Goal: Transaction & Acquisition: Book appointment/travel/reservation

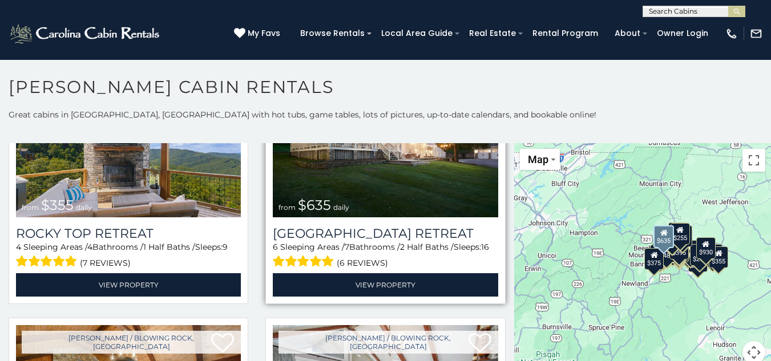
scroll to position [628, 0]
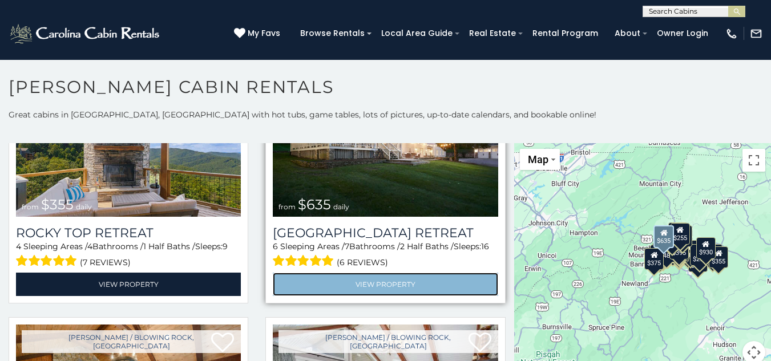
click at [408, 280] on link "View Property" at bounding box center [385, 284] width 225 height 23
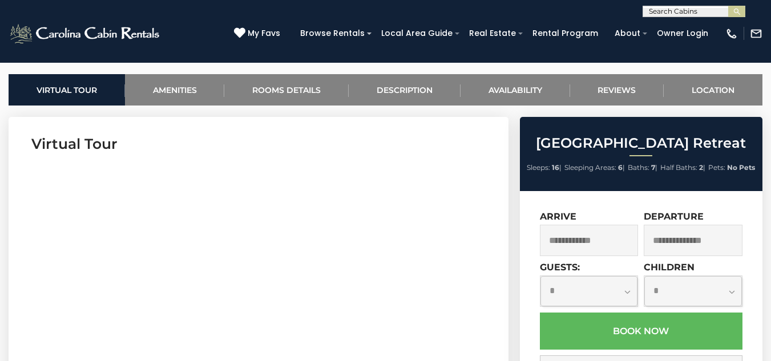
scroll to position [513, 0]
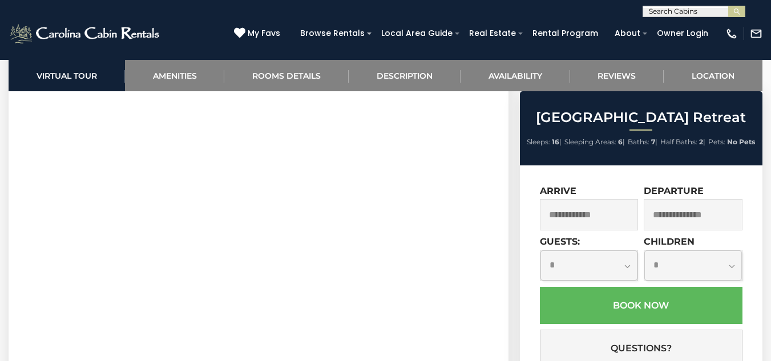
click at [598, 221] on input "text" at bounding box center [589, 214] width 99 height 31
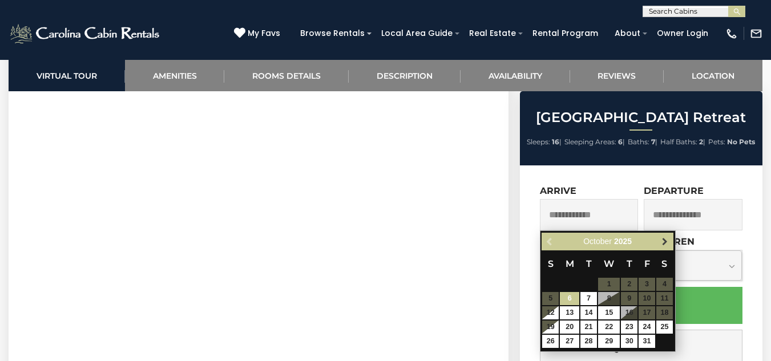
click at [661, 240] on span "Next" at bounding box center [664, 241] width 9 height 9
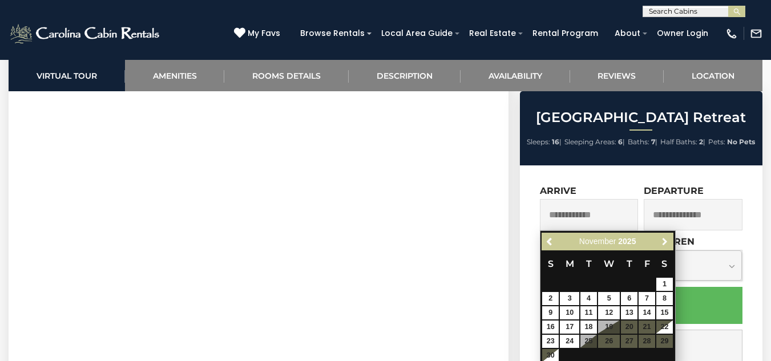
click at [661, 240] on span "Next" at bounding box center [664, 241] width 9 height 9
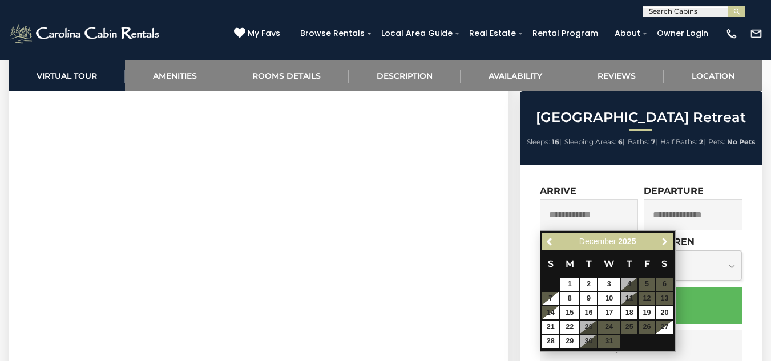
click at [661, 240] on span "Next" at bounding box center [664, 241] width 9 height 9
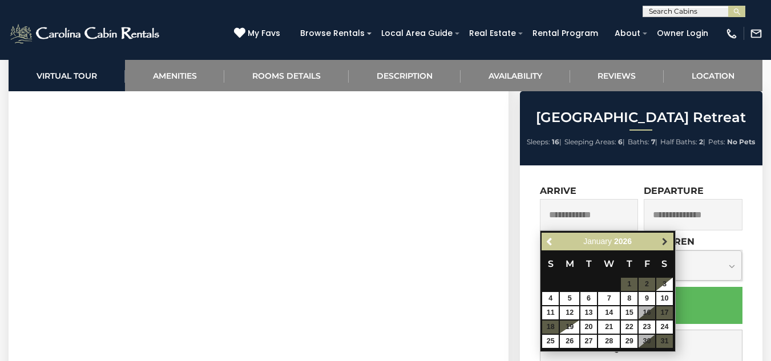
click at [664, 238] on span "Next" at bounding box center [664, 241] width 9 height 9
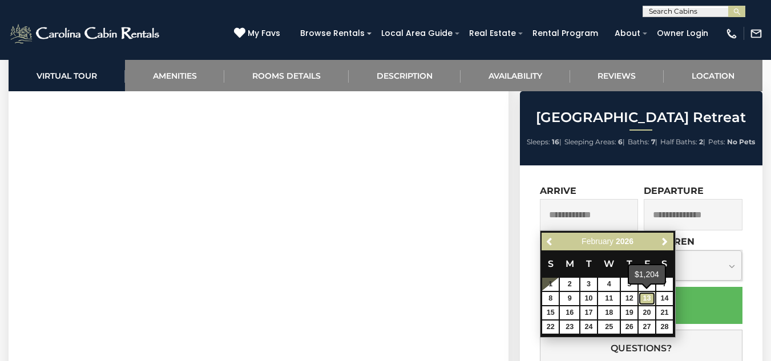
click at [649, 298] on link "13" at bounding box center [646, 298] width 17 height 13
type input "**********"
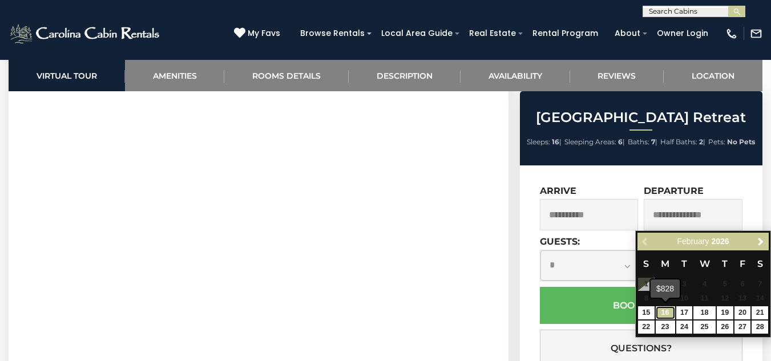
click at [666, 313] on link "16" at bounding box center [664, 312] width 19 height 13
type input "**********"
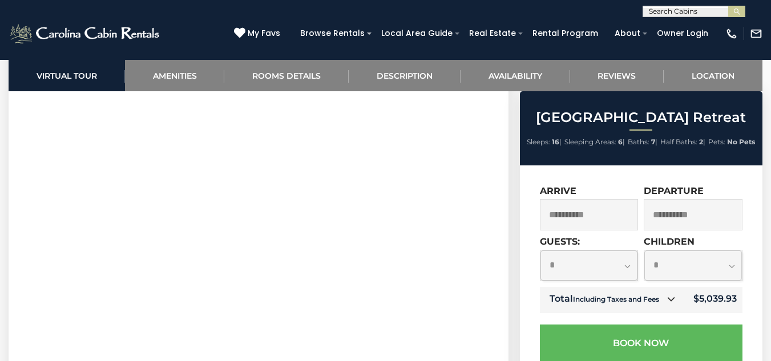
scroll to position [570, 0]
click at [630, 267] on select "**********" at bounding box center [589, 265] width 98 height 30
select select "*"
click at [540, 250] on select "**********" at bounding box center [589, 265] width 98 height 30
click at [721, 270] on select "**********" at bounding box center [693, 265] width 98 height 30
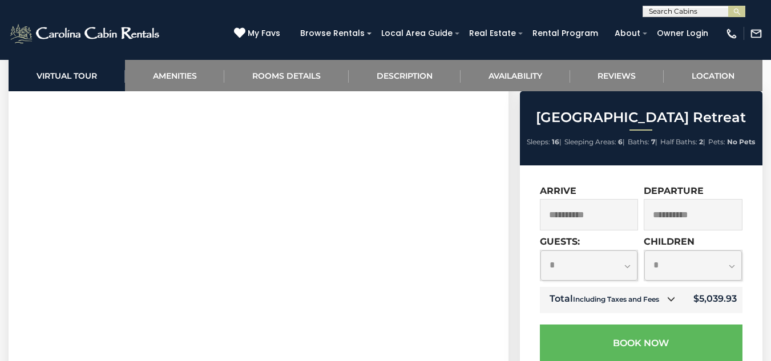
select select "*"
click at [644, 250] on select "**********" at bounding box center [693, 265] width 98 height 30
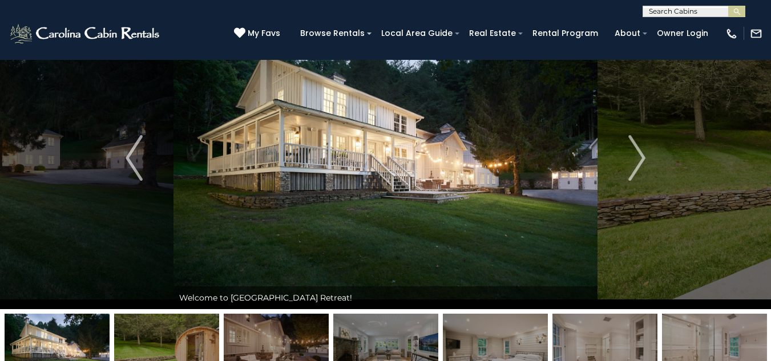
scroll to position [171, 0]
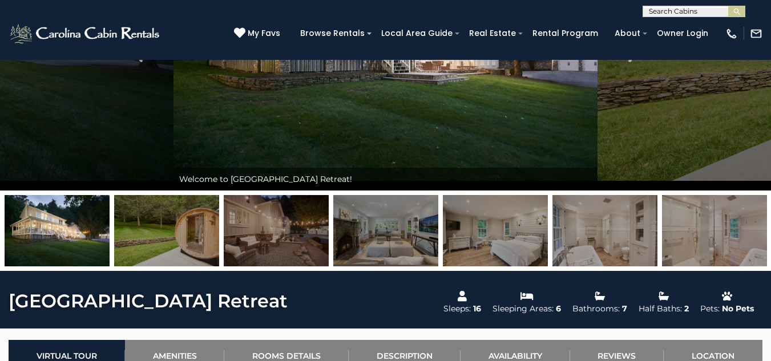
click at [173, 232] on img at bounding box center [166, 230] width 105 height 71
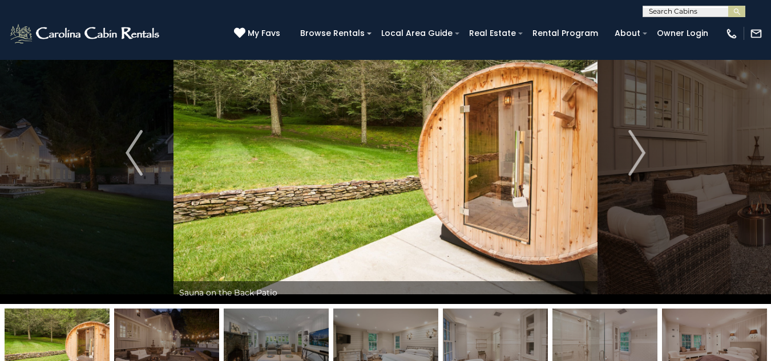
scroll to position [57, 0]
click at [159, 343] on img at bounding box center [166, 344] width 105 height 71
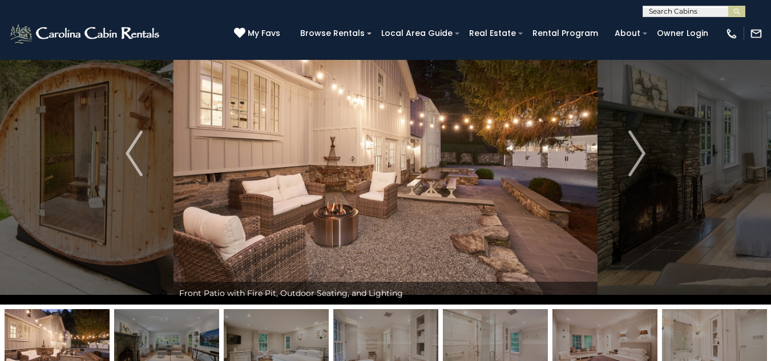
click at [197, 343] on img at bounding box center [166, 344] width 105 height 71
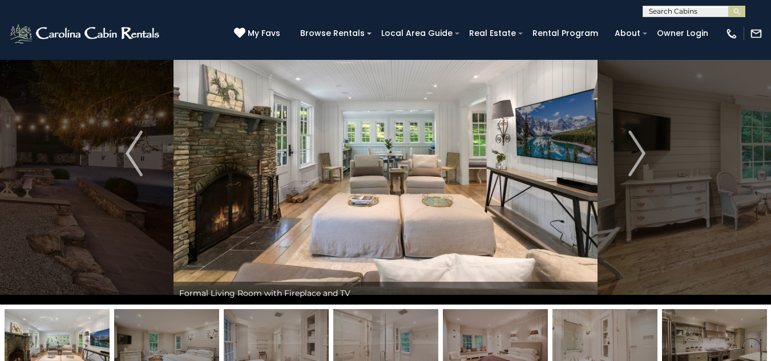
click at [239, 342] on img at bounding box center [276, 344] width 105 height 71
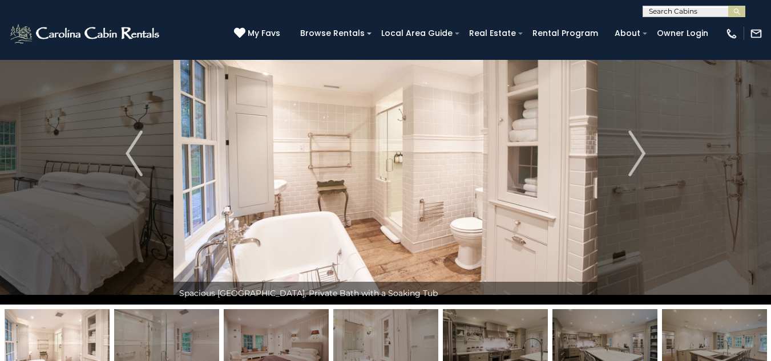
click at [281, 343] on img at bounding box center [276, 344] width 105 height 71
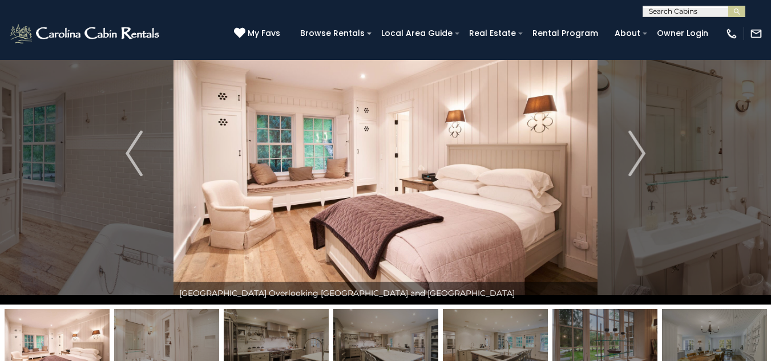
click at [358, 338] on img at bounding box center [385, 344] width 105 height 71
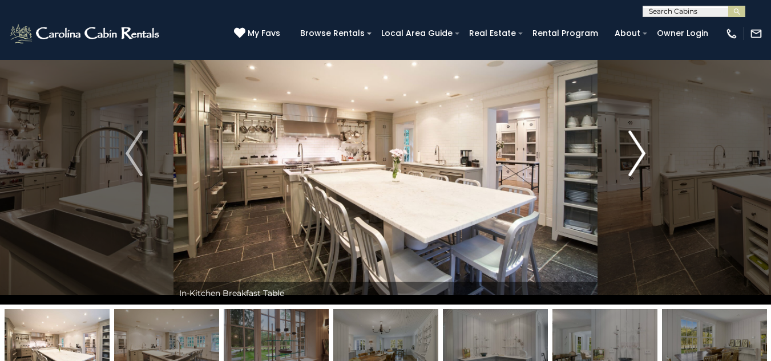
click at [626, 145] on button "Next" at bounding box center [636, 153] width 79 height 302
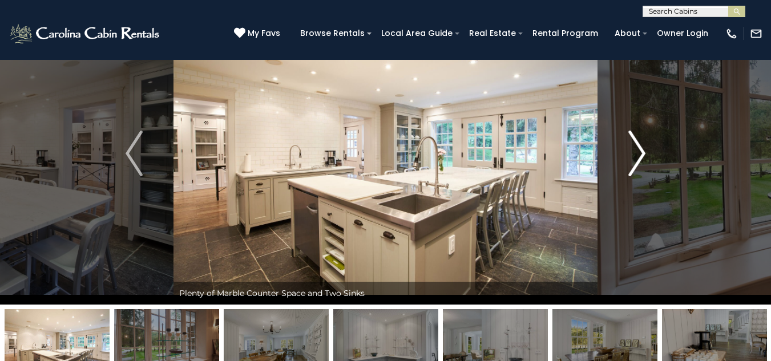
click at [626, 145] on button "Next" at bounding box center [636, 153] width 79 height 302
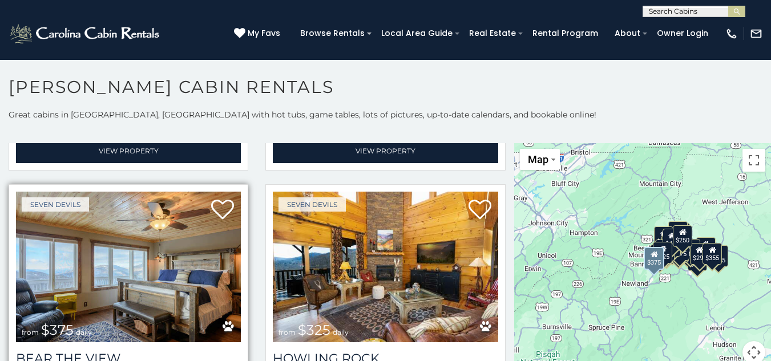
scroll to position [2111, 0]
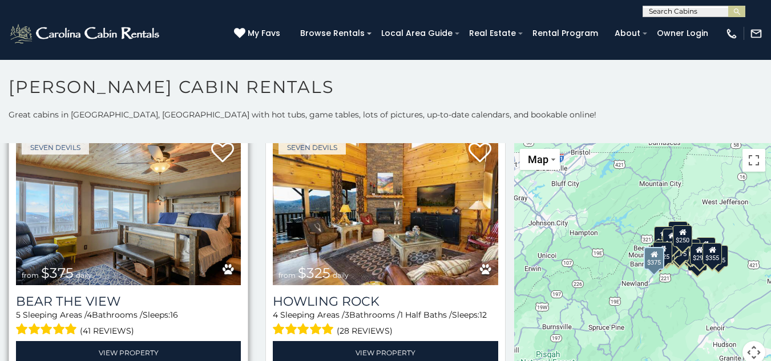
click at [146, 215] on img at bounding box center [128, 210] width 225 height 151
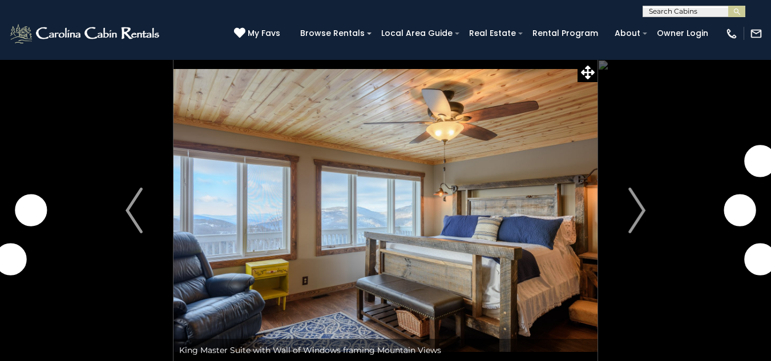
click at [642, 188] on img "Next" at bounding box center [636, 211] width 17 height 46
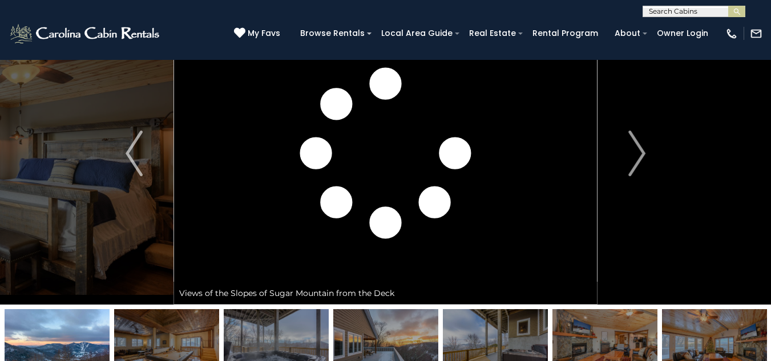
scroll to position [114, 0]
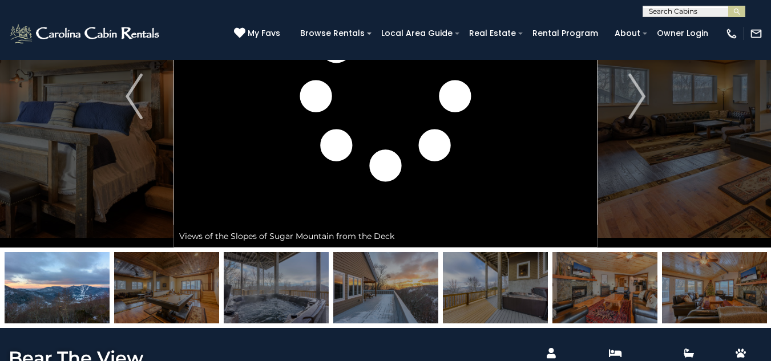
click at [424, 297] on img at bounding box center [385, 287] width 105 height 71
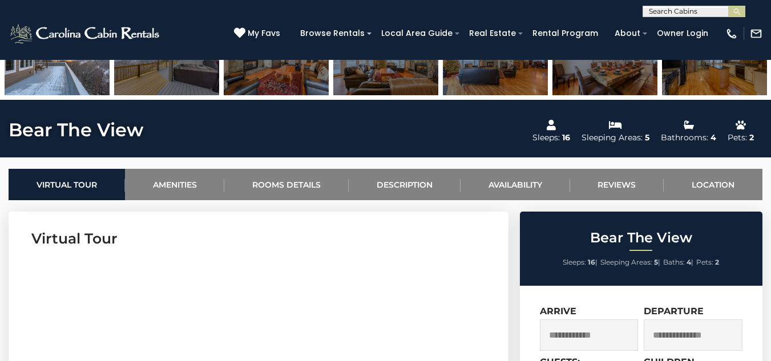
scroll to position [228, 0]
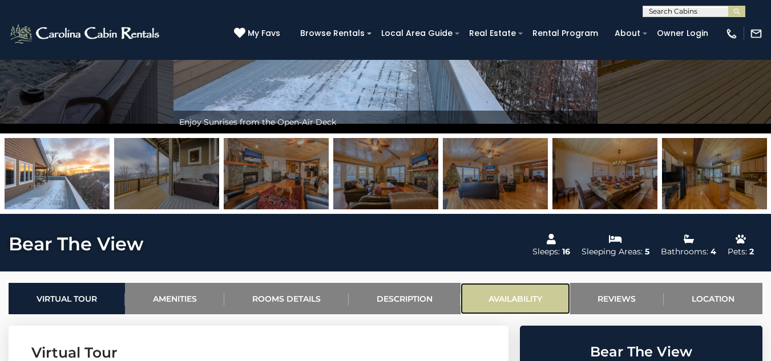
click at [513, 292] on link "Availability" at bounding box center [515, 298] width 110 height 31
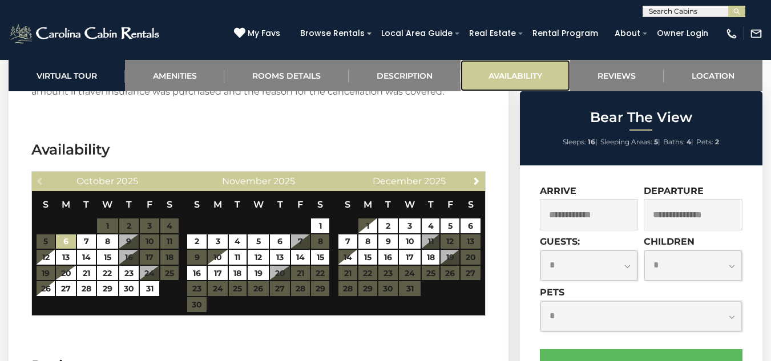
scroll to position [2198, 0]
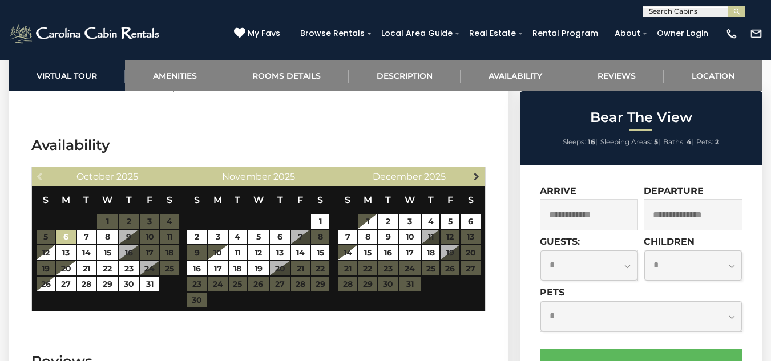
click at [479, 169] on link "Next" at bounding box center [476, 176] width 14 height 14
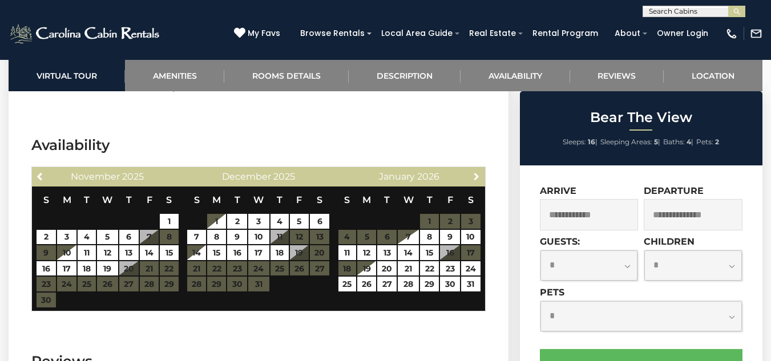
click at [479, 169] on link "Next" at bounding box center [476, 176] width 14 height 14
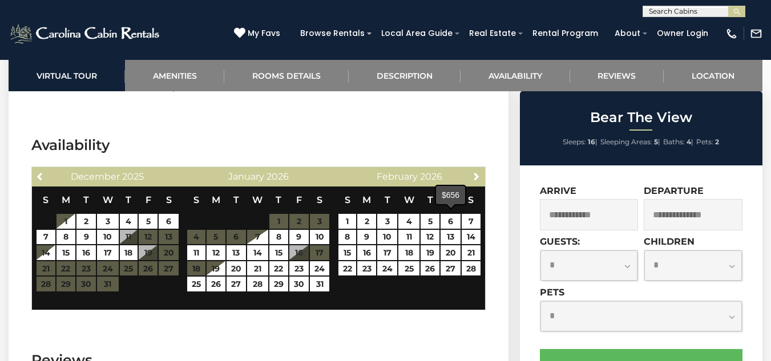
click at [449, 205] on span at bounding box center [450, 206] width 9 height 5
click at [366, 245] on link "16" at bounding box center [366, 252] width 19 height 15
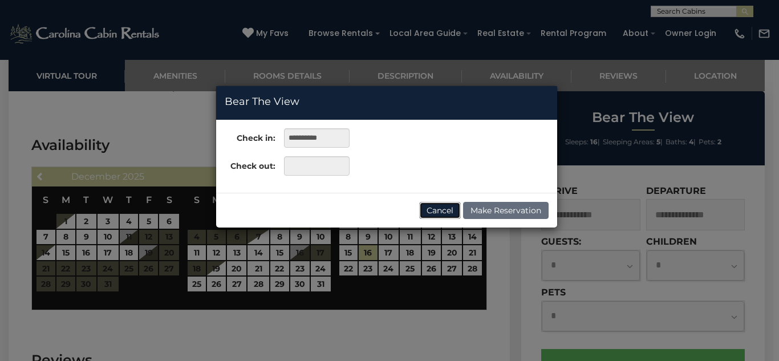
click at [450, 211] on button "Cancel" at bounding box center [440, 210] width 42 height 17
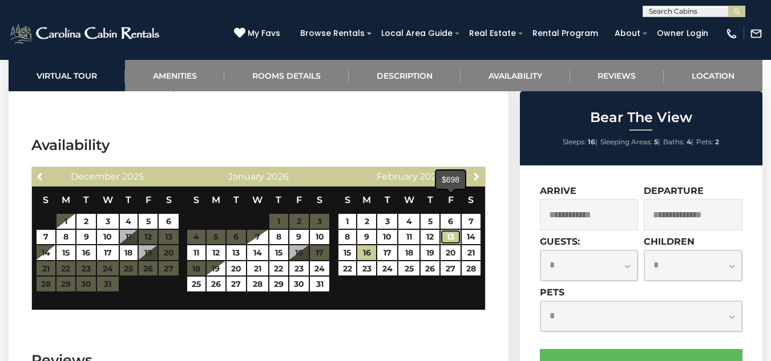
click at [450, 230] on link "13" at bounding box center [450, 237] width 20 height 15
type input "**********"
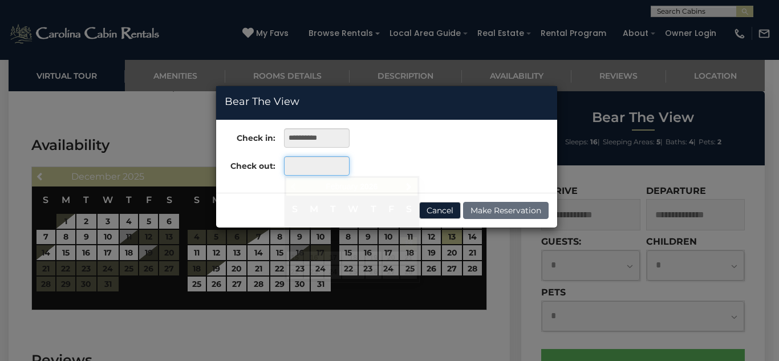
click at [321, 167] on input "text" at bounding box center [317, 165] width 66 height 19
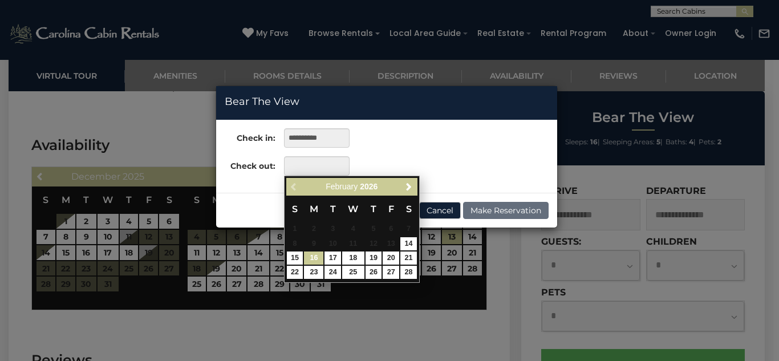
click at [315, 259] on link "16" at bounding box center [313, 258] width 19 height 13
type input "**********"
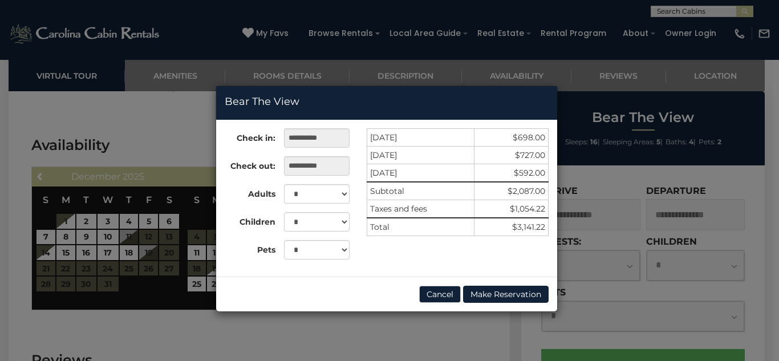
click at [124, 324] on div "**********" at bounding box center [389, 180] width 779 height 361
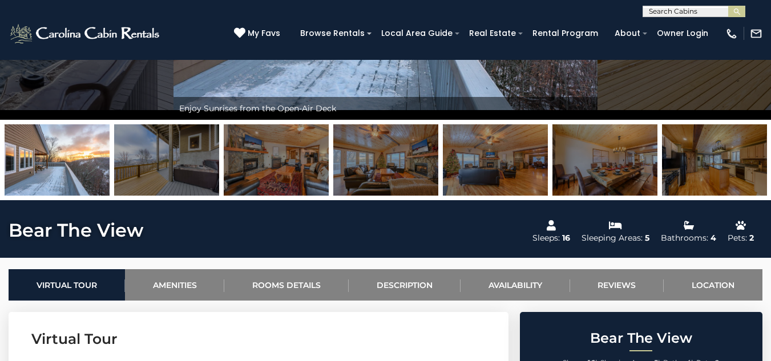
scroll to position [228, 0]
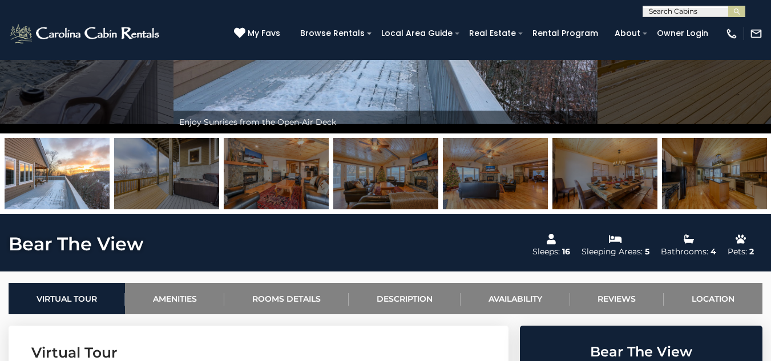
click at [252, 186] on img at bounding box center [276, 173] width 105 height 71
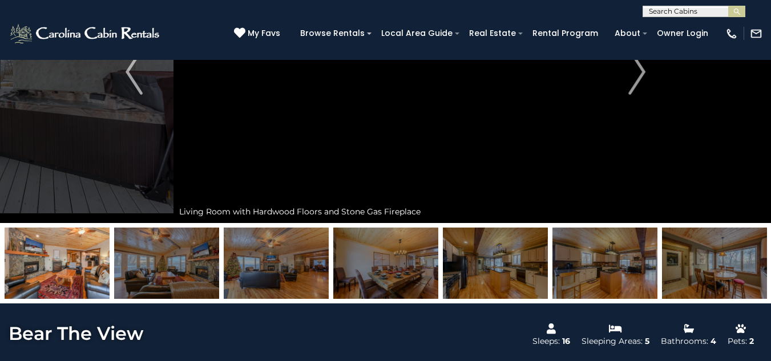
scroll to position [171, 0]
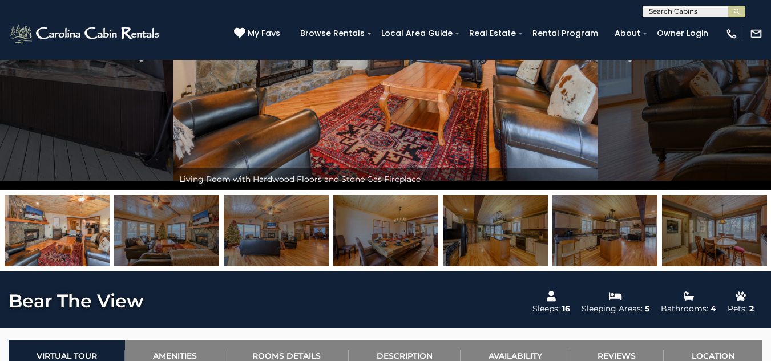
click at [361, 236] on img at bounding box center [385, 230] width 105 height 71
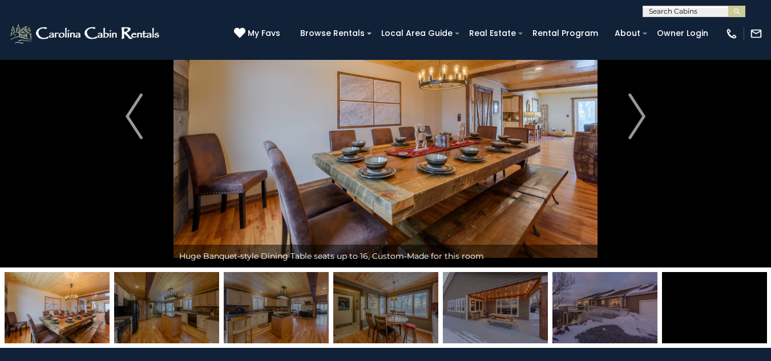
scroll to position [114, 0]
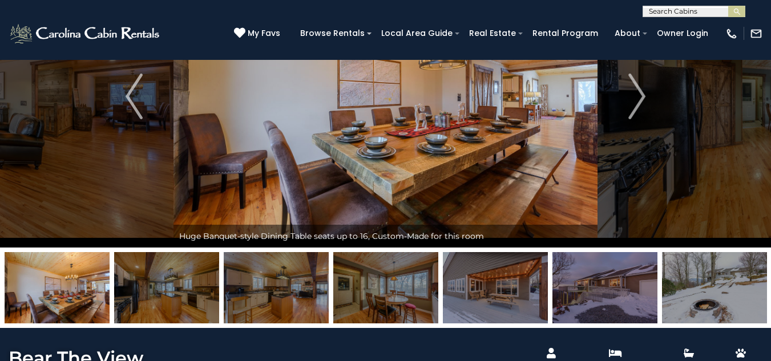
click at [487, 282] on img at bounding box center [495, 287] width 105 height 71
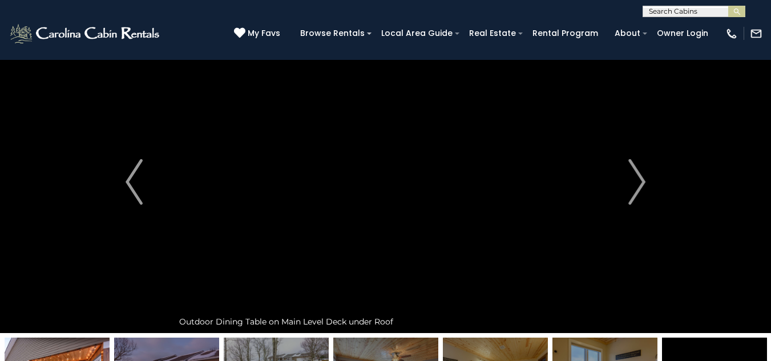
scroll to position [57, 0]
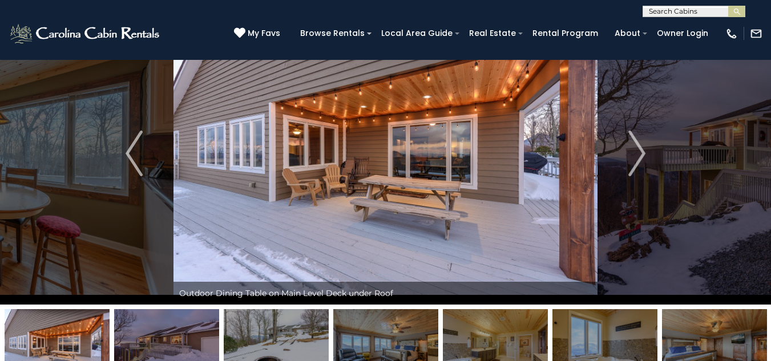
click at [502, 337] on img at bounding box center [495, 344] width 105 height 71
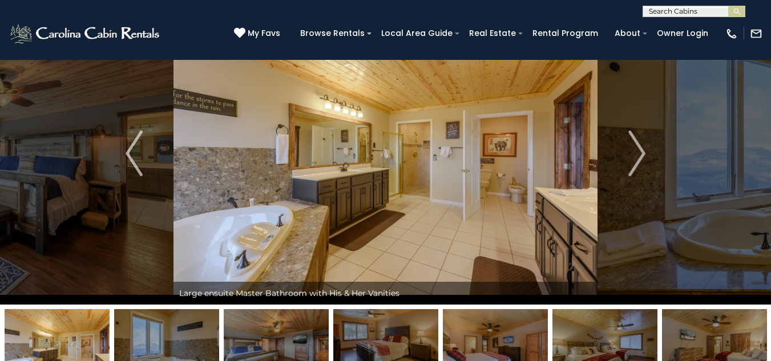
click at [601, 342] on img at bounding box center [604, 344] width 105 height 71
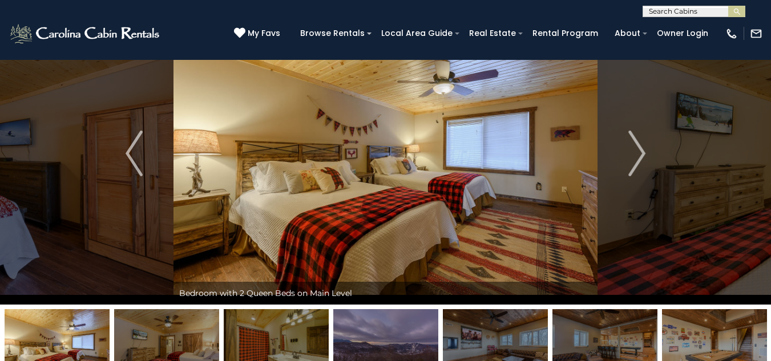
click at [613, 335] on img at bounding box center [604, 344] width 105 height 71
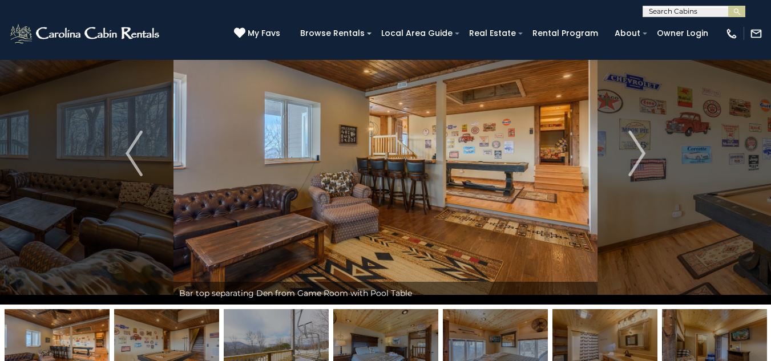
click at [663, 330] on img at bounding box center [714, 344] width 105 height 71
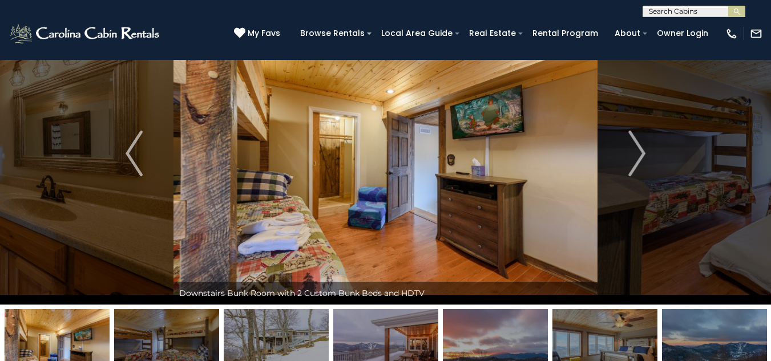
click at [694, 326] on img at bounding box center [714, 344] width 105 height 71
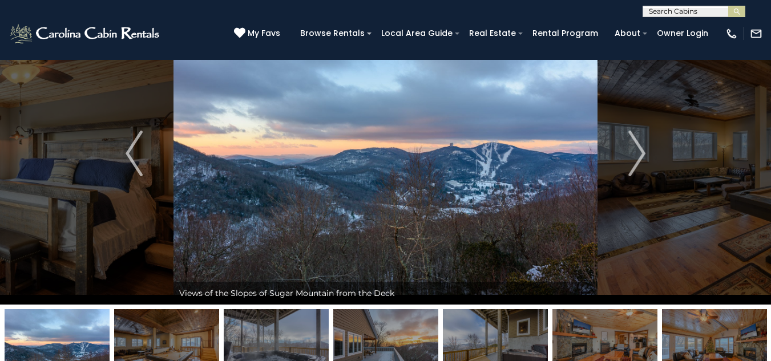
click at [694, 325] on img at bounding box center [714, 344] width 105 height 71
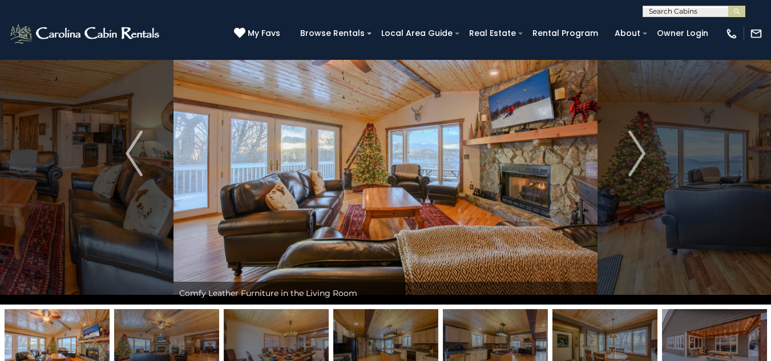
click at [694, 325] on img at bounding box center [714, 344] width 105 height 71
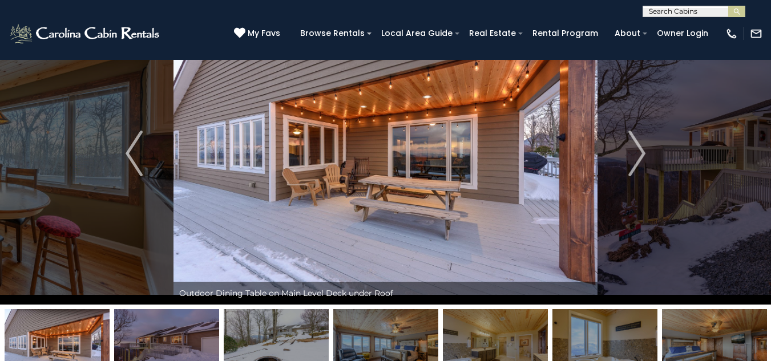
click at [694, 325] on img at bounding box center [714, 344] width 105 height 71
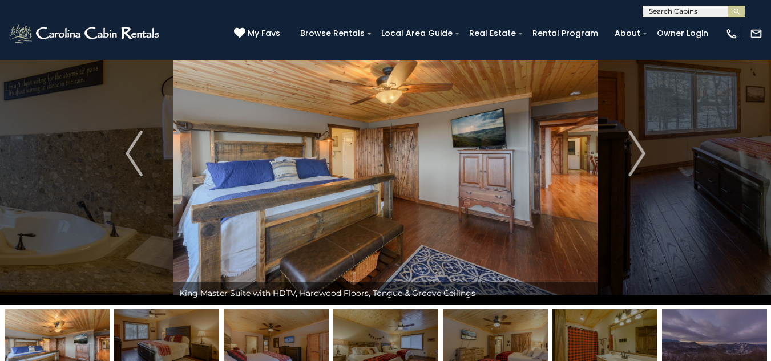
click at [693, 325] on img at bounding box center [714, 344] width 105 height 71
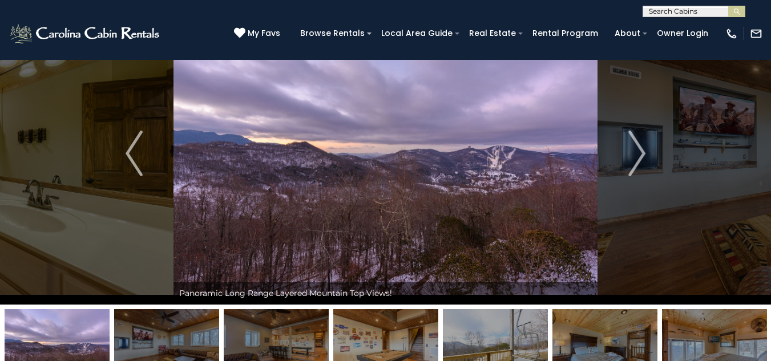
click at [693, 325] on img at bounding box center [714, 344] width 105 height 71
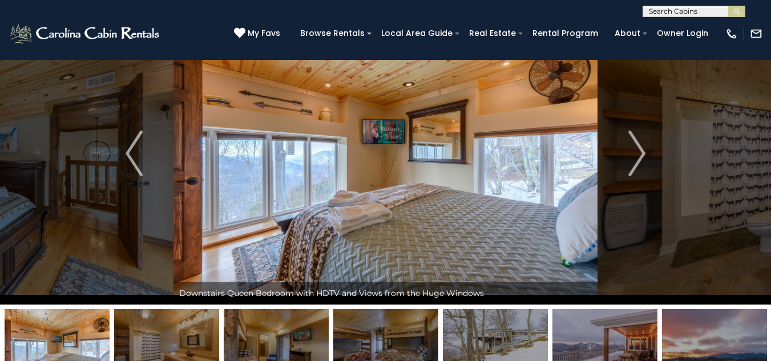
click at [693, 325] on img at bounding box center [714, 344] width 105 height 71
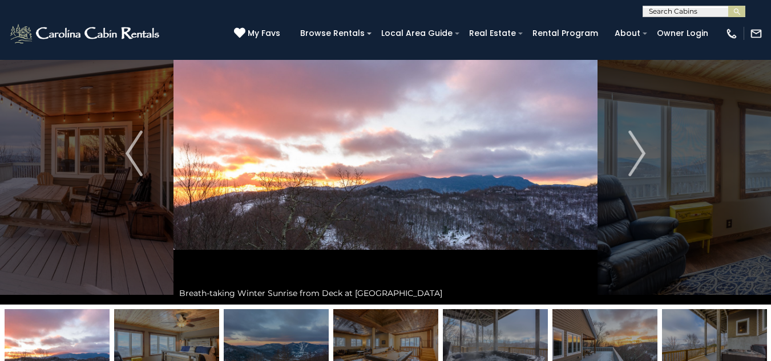
click at [693, 325] on img at bounding box center [714, 344] width 105 height 71
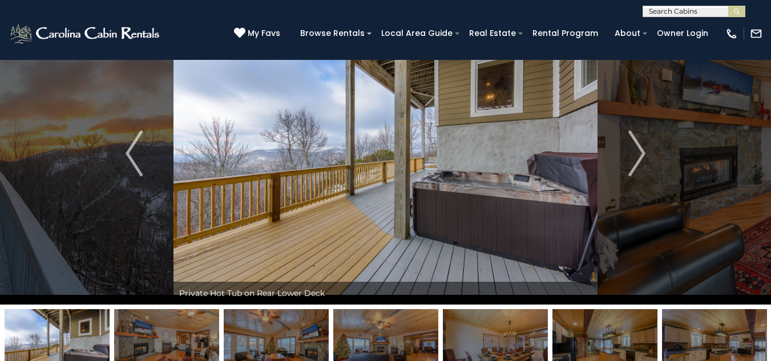
click at [693, 325] on img at bounding box center [714, 344] width 105 height 71
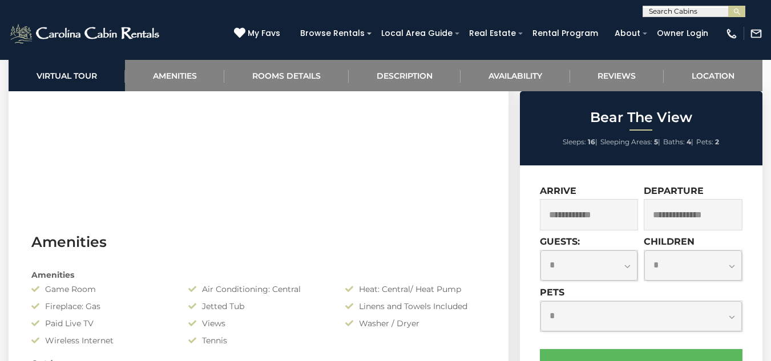
scroll to position [685, 0]
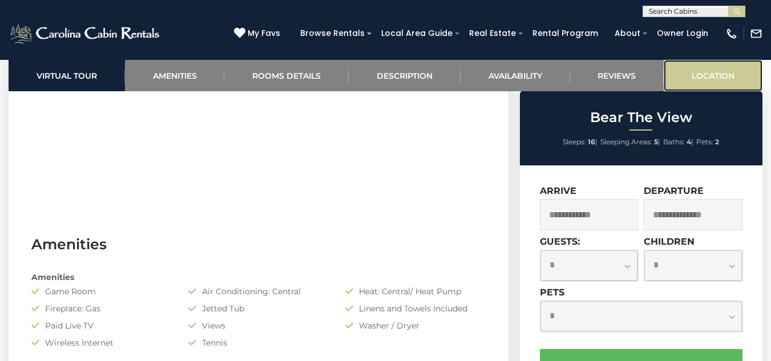
click at [728, 75] on link "Location" at bounding box center [712, 75] width 99 height 31
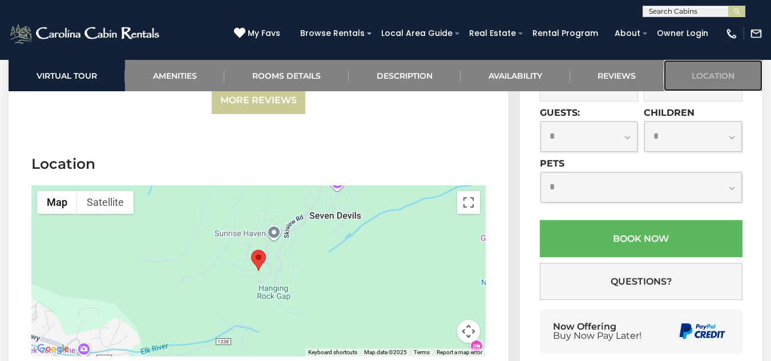
scroll to position [2890, 0]
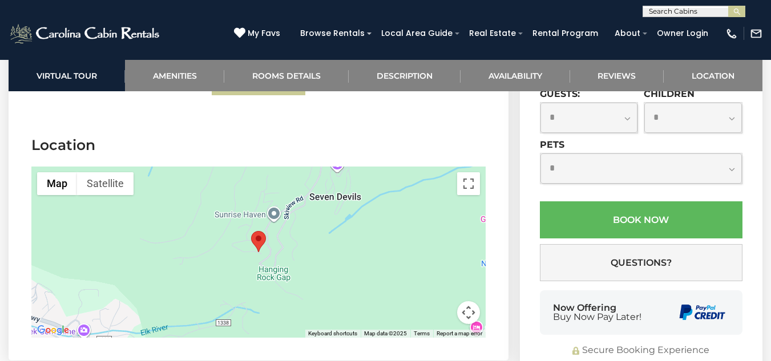
click at [288, 236] on div at bounding box center [258, 252] width 454 height 171
click at [465, 172] on button "Toggle fullscreen view" at bounding box center [468, 183] width 23 height 23
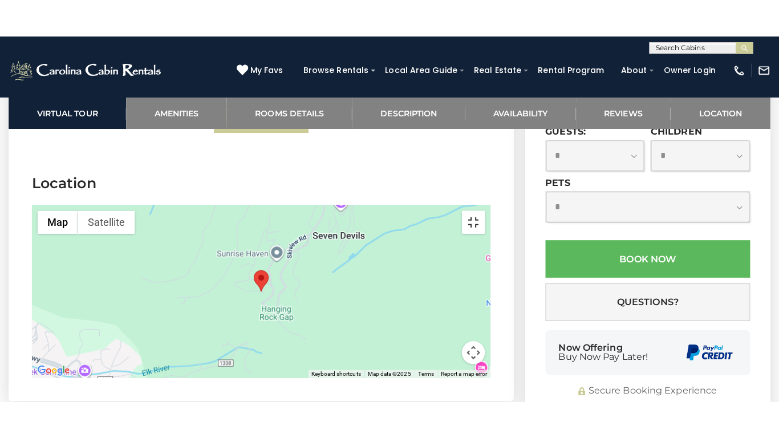
scroll to position [2874, 0]
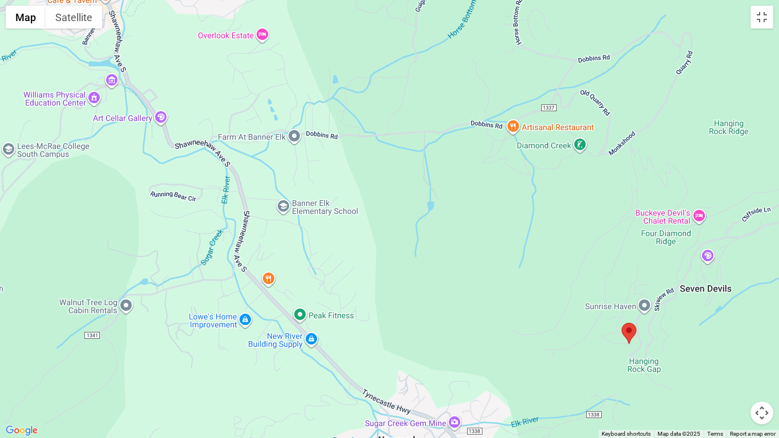
drag, startPoint x: 336, startPoint y: 234, endPoint x: 581, endPoint y: 361, distance: 275.6
click at [581, 361] on div at bounding box center [389, 219] width 779 height 438
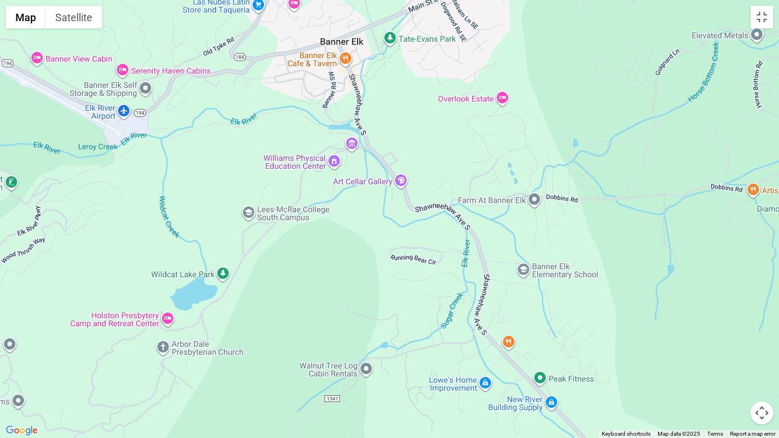
drag, startPoint x: 296, startPoint y: 281, endPoint x: 542, endPoint y: 366, distance: 260.7
click at [542, 361] on div at bounding box center [389, 219] width 779 height 438
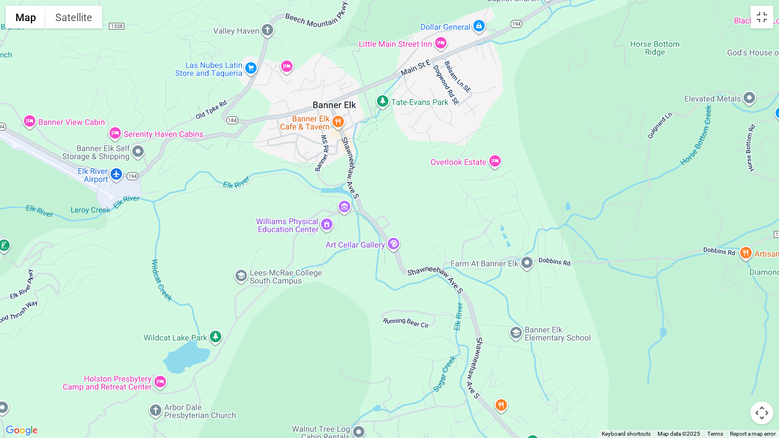
drag, startPoint x: 440, startPoint y: 254, endPoint x: 410, endPoint y: 352, distance: 102.5
click at [410, 352] on div at bounding box center [389, 219] width 779 height 438
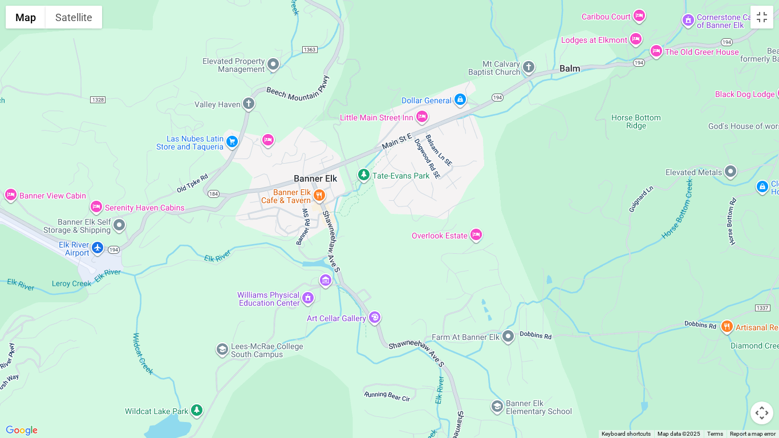
drag, startPoint x: 398, startPoint y: 264, endPoint x: 437, endPoint y: 318, distance: 67.1
click at [437, 318] on div at bounding box center [389, 219] width 779 height 438
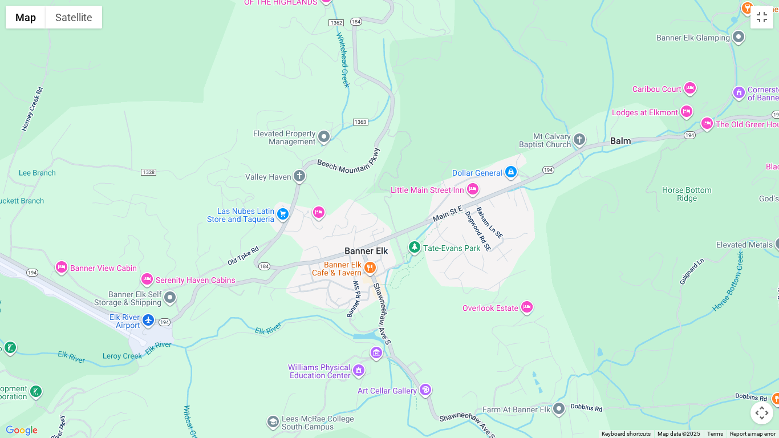
click at [248, 125] on div at bounding box center [389, 219] width 779 height 438
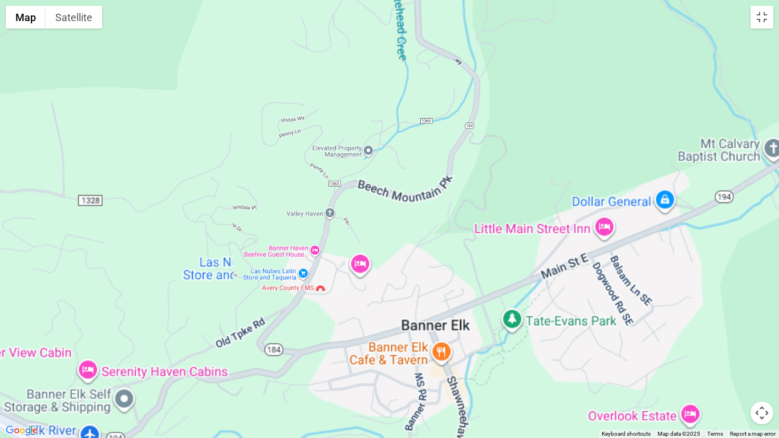
click at [248, 125] on div at bounding box center [389, 219] width 779 height 438
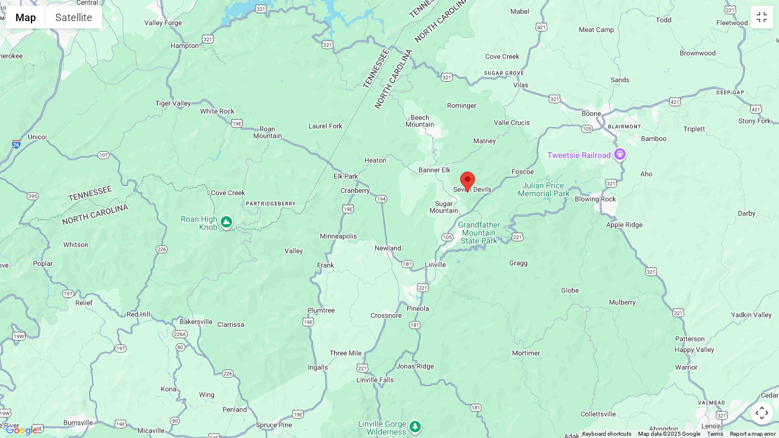
click at [482, 198] on div at bounding box center [389, 219] width 779 height 438
click at [482, 197] on div at bounding box center [389, 219] width 779 height 438
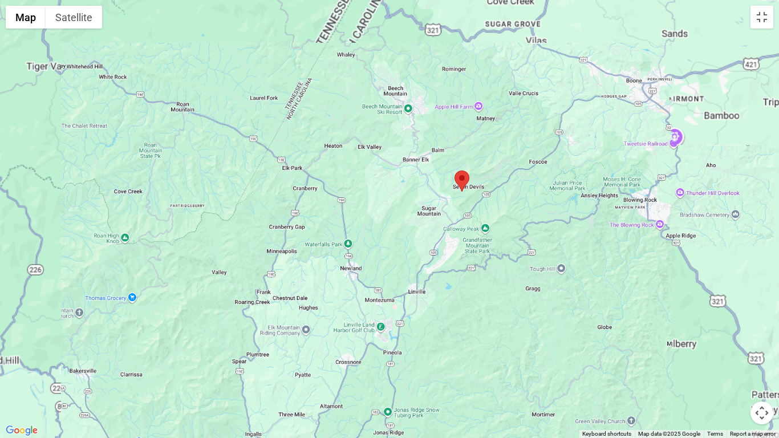
click at [482, 197] on div at bounding box center [389, 219] width 779 height 438
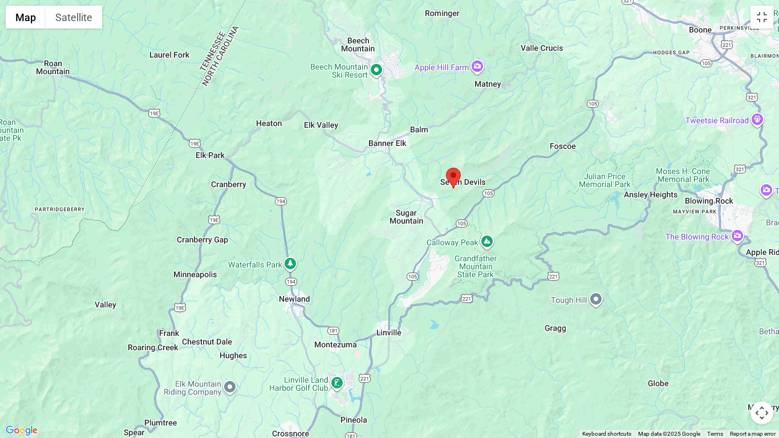
click at [482, 197] on div at bounding box center [389, 219] width 779 height 438
click at [472, 192] on div at bounding box center [389, 219] width 779 height 438
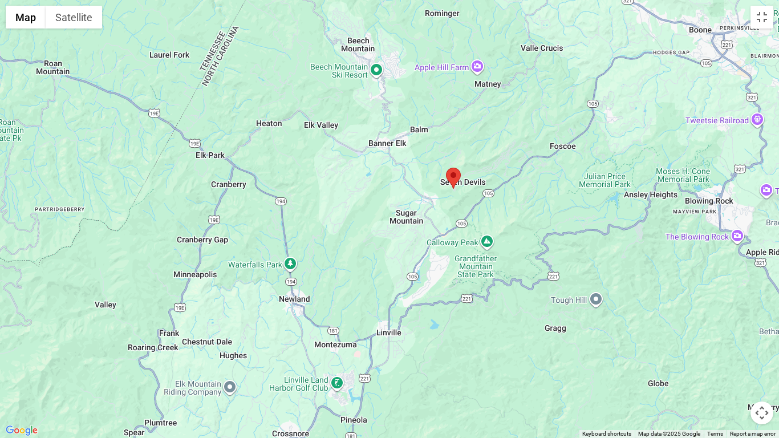
click at [472, 192] on div at bounding box center [389, 219] width 779 height 438
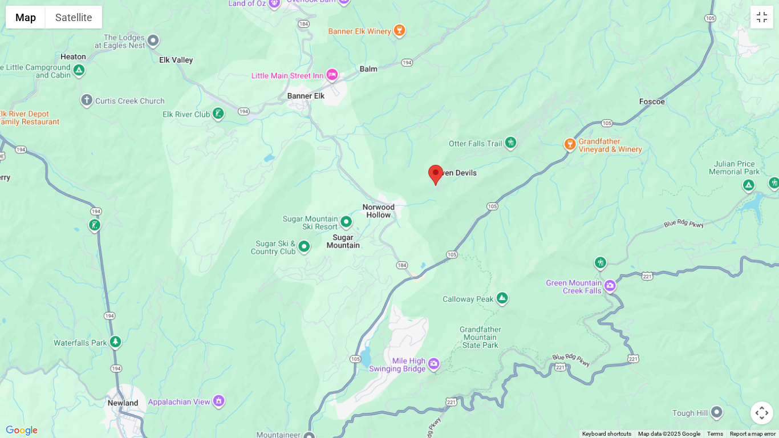
click at [467, 189] on div at bounding box center [389, 219] width 779 height 438
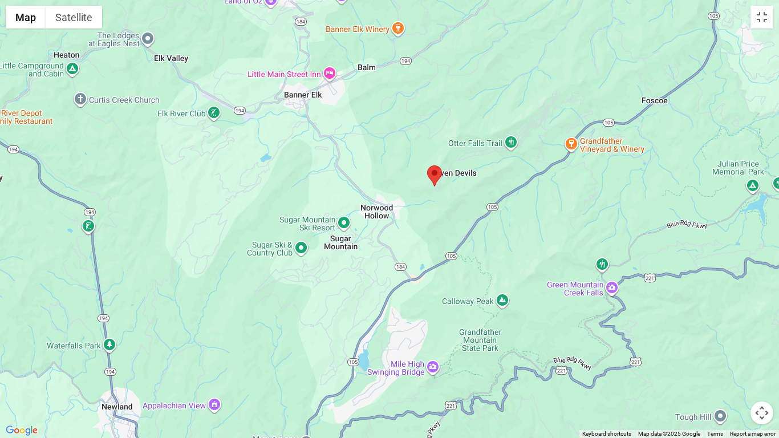
click at [465, 188] on div at bounding box center [389, 219] width 779 height 438
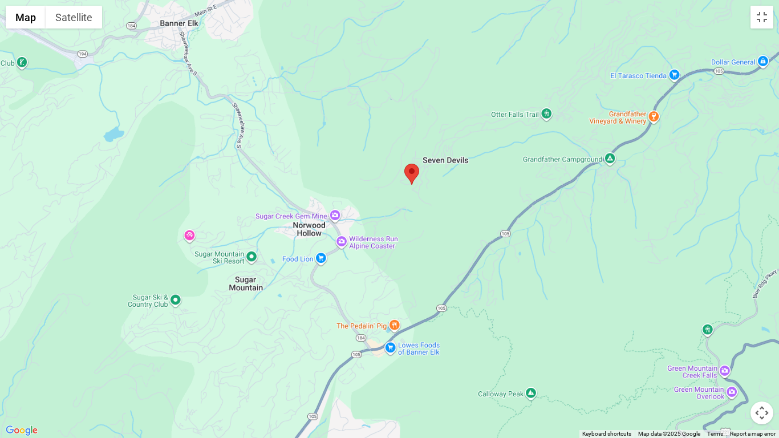
click at [465, 188] on div at bounding box center [389, 219] width 779 height 438
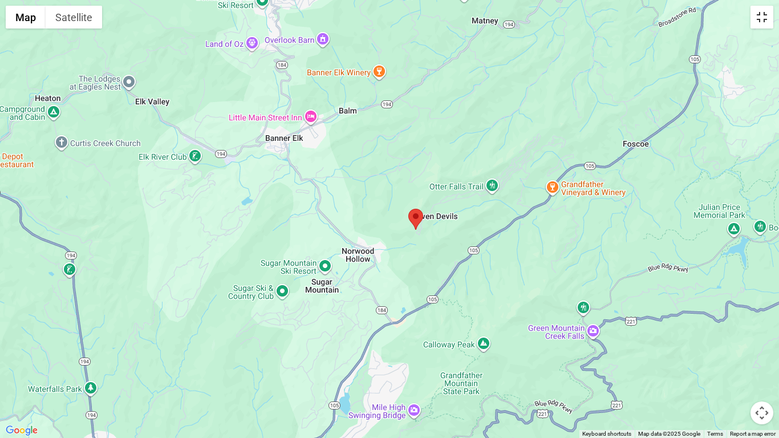
click at [754, 16] on button "Toggle fullscreen view" at bounding box center [762, 17] width 23 height 23
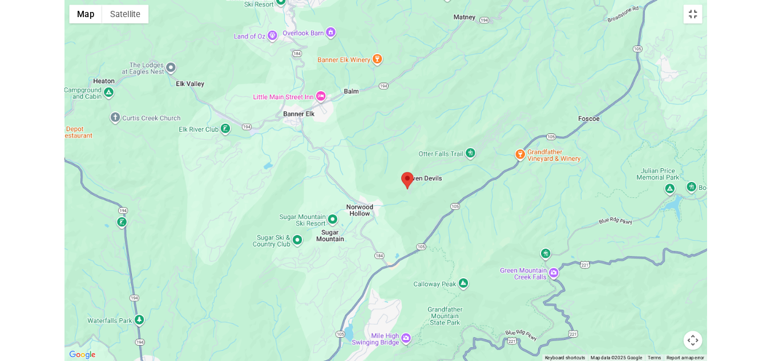
scroll to position [2890, 0]
